Goal: Information Seeking & Learning: Learn about a topic

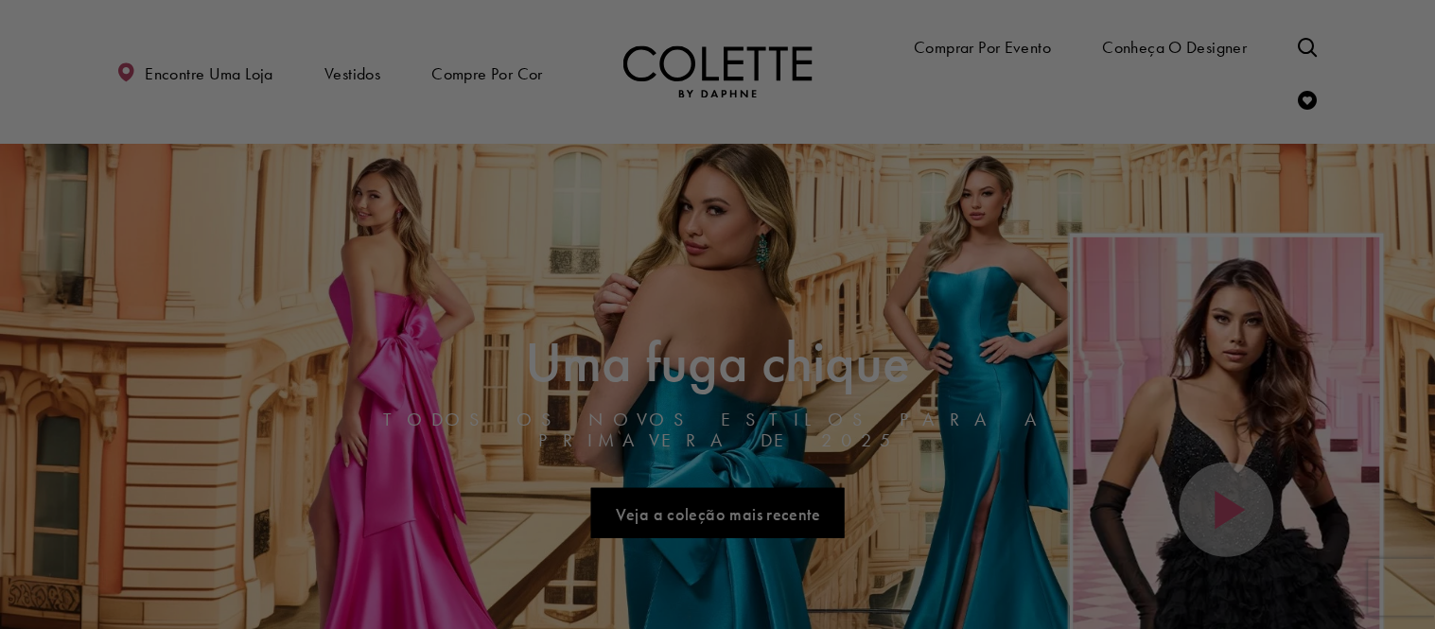
drag, startPoint x: 1337, startPoint y: 40, endPoint x: 1318, endPoint y: 40, distance: 18.9
click at [1337, 41] on div at bounding box center [724, 318] width 1449 height 636
click at [1310, 39] on div at bounding box center [724, 318] width 1449 height 636
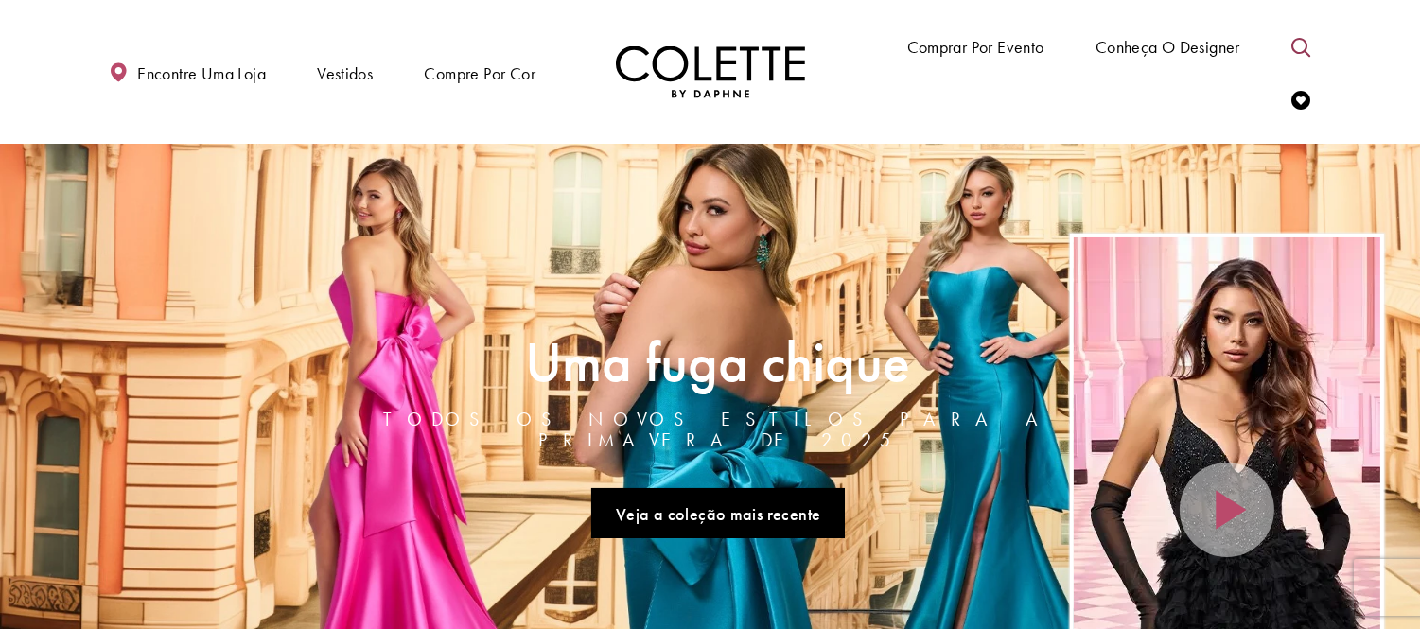
drag, startPoint x: 1308, startPoint y: 55, endPoint x: 1251, endPoint y: 67, distance: 58.1
click at [1306, 57] on link "Alternar pesquisa" at bounding box center [1300, 46] width 28 height 52
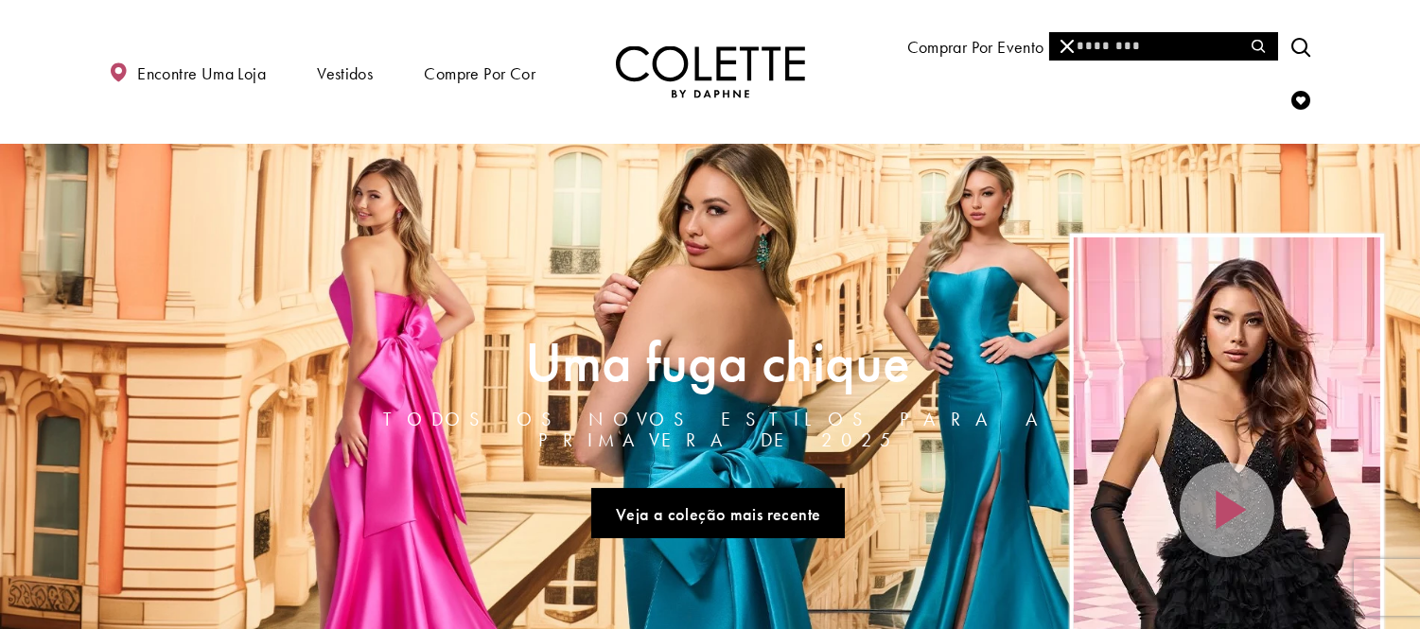
click at [1129, 51] on input "Procurar" at bounding box center [1163, 46] width 228 height 28
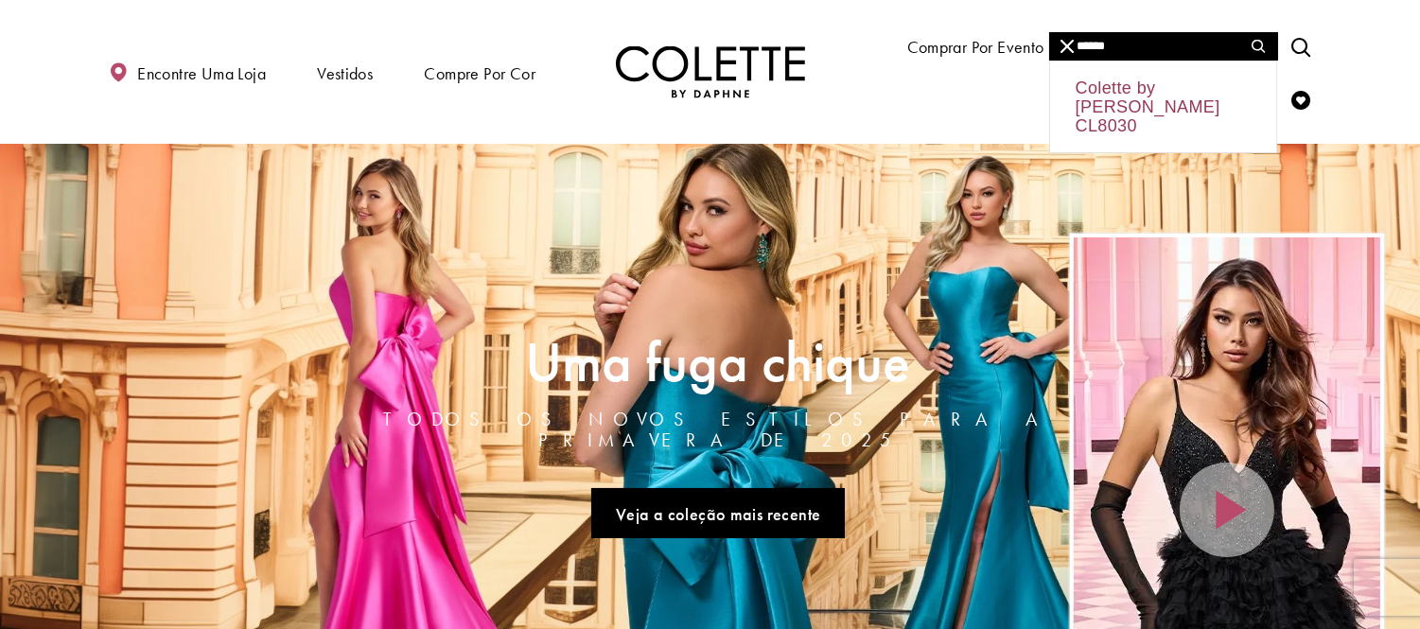
click at [1138, 93] on div "Colette by [PERSON_NAME] CL8030" at bounding box center [1163, 106] width 226 height 91
type input "**********"
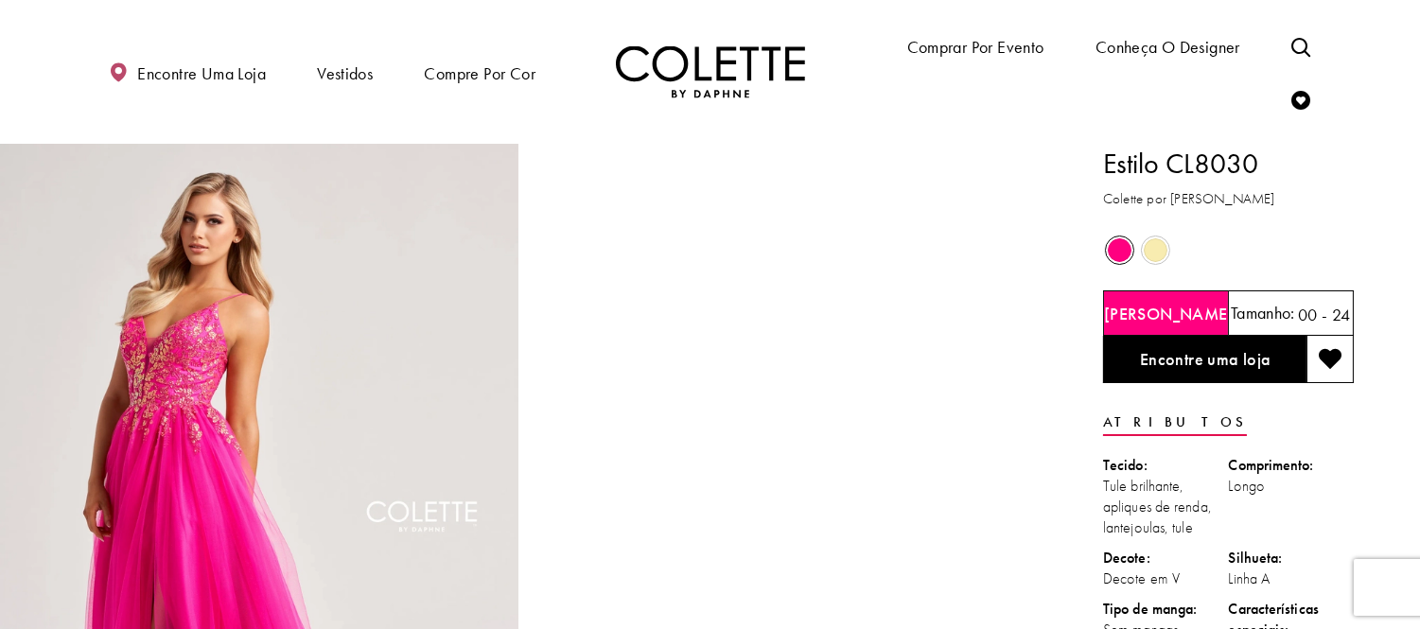
click at [1157, 248] on span "O estado dos controles de cores do produto depende do tamanho escolhido" at bounding box center [1155, 250] width 24 height 24
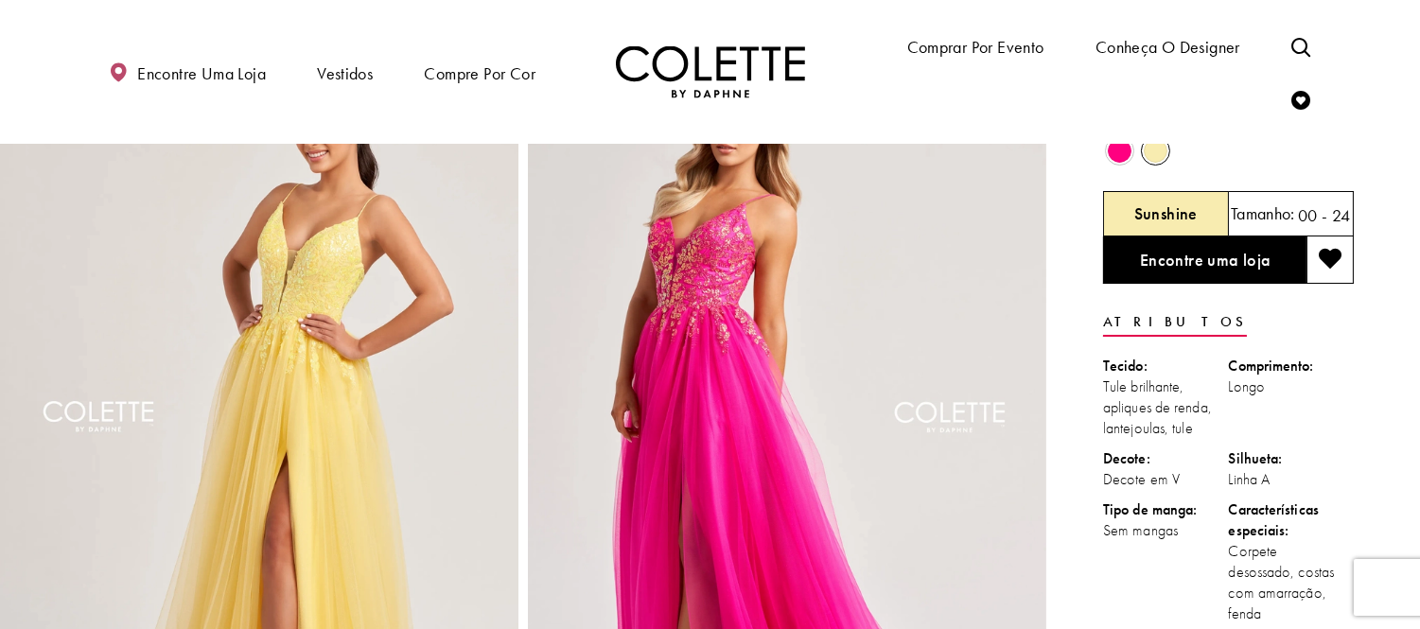
scroll to position [48, 0]
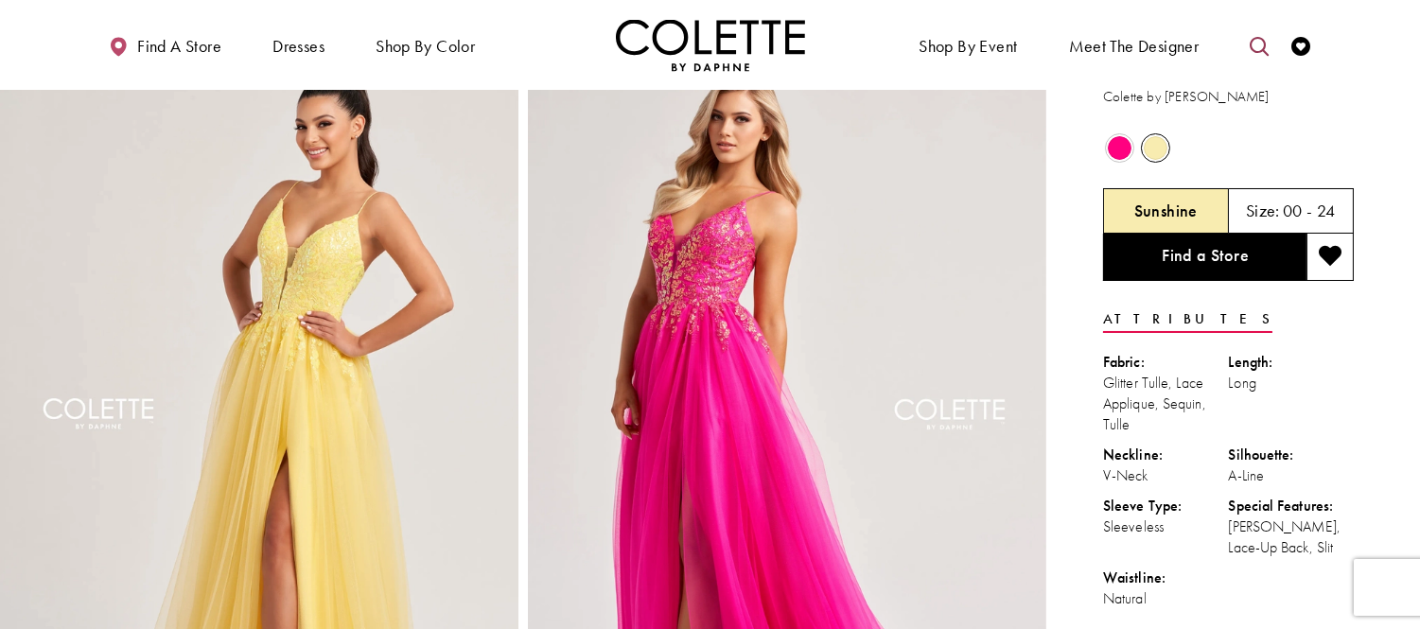
drag, startPoint x: 1264, startPoint y: 48, endPoint x: 1212, endPoint y: 55, distance: 52.4
click at [1263, 50] on icon "Toggle search" at bounding box center [1258, 46] width 19 height 19
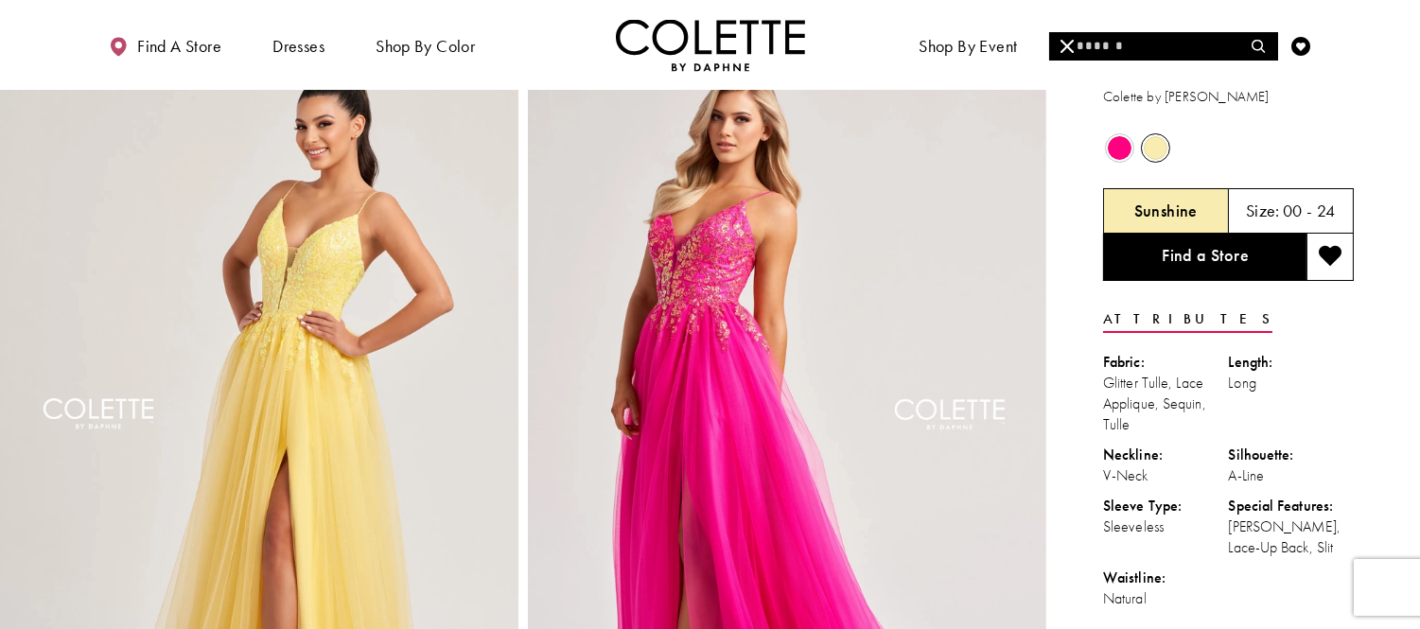
click at [1135, 47] on input "Search" at bounding box center [1163, 46] width 228 height 28
click at [1147, 95] on div "Colette by Daphne CL5101" at bounding box center [1163, 106] width 226 height 91
type input "**********"
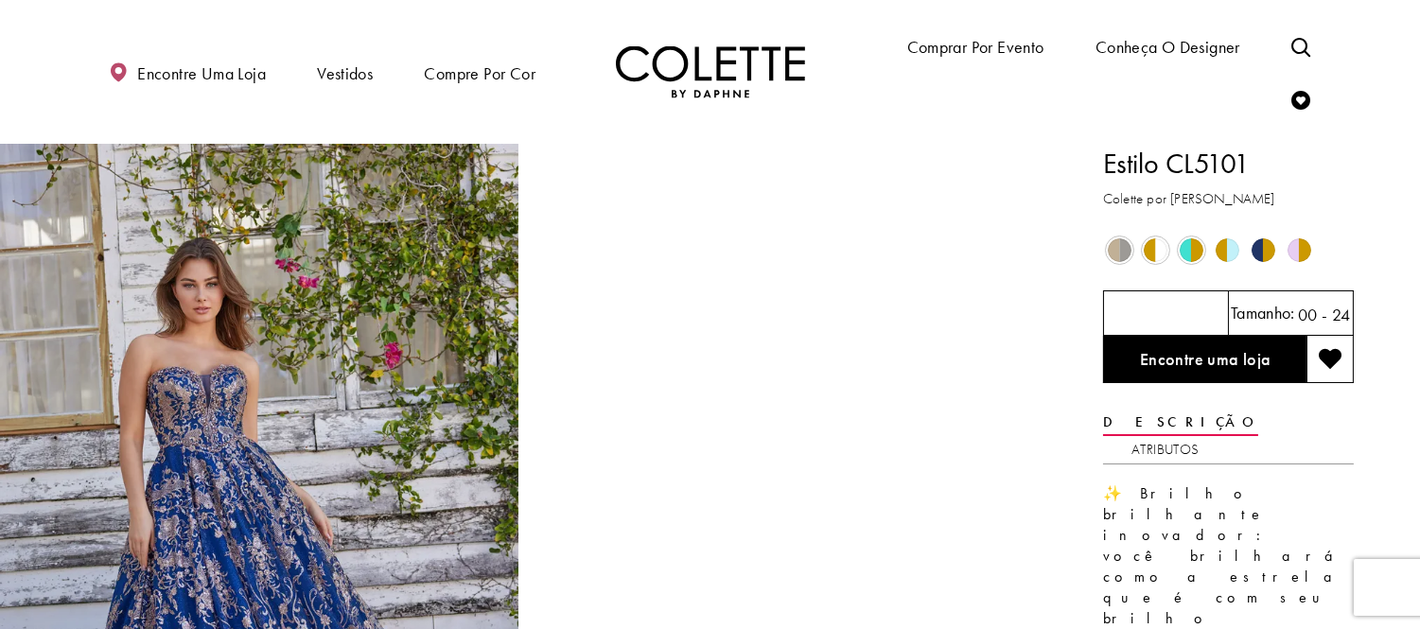
click at [1291, 252] on span "O estado dos controles de cores do produto depende do tamanho escolhido" at bounding box center [1299, 250] width 24 height 24
click at [1297, 252] on span "O estado dos controles de cores do produto depende do tamanho escolhido" at bounding box center [1299, 250] width 24 height 24
